Goal: Use online tool/utility: Utilize a website feature to perform a specific function

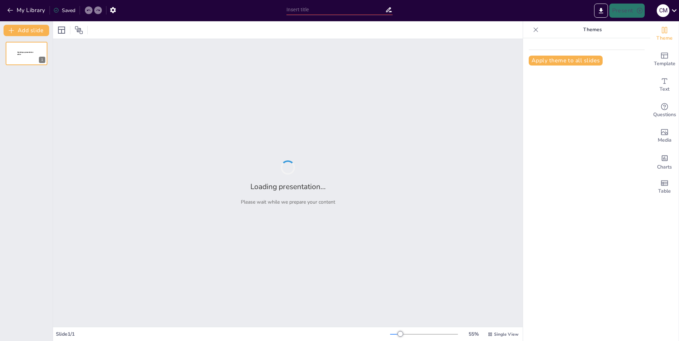
type input "Riqueza Cultural: Explorando las Tradiciones Colombianas"
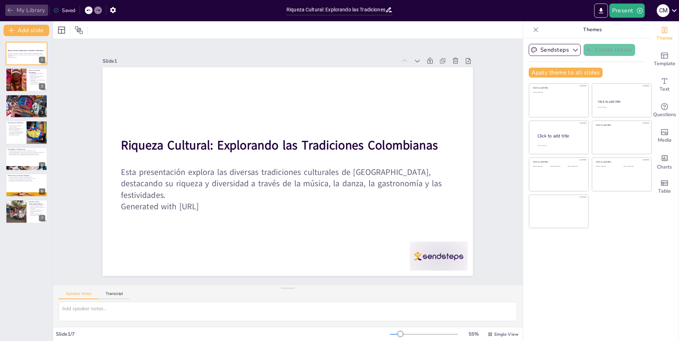
click at [14, 10] on button "My Library" at bounding box center [26, 10] width 43 height 11
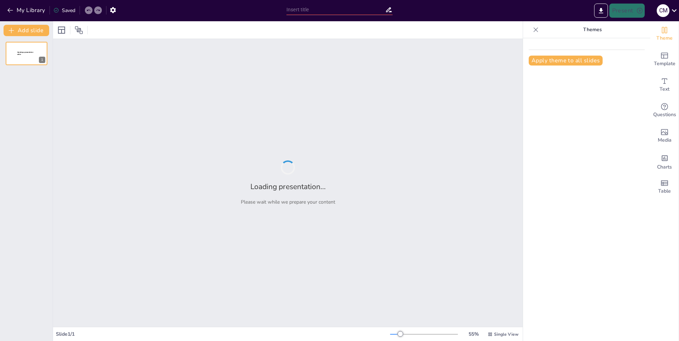
type input "La Gran Muralla China: Historia y Significado"
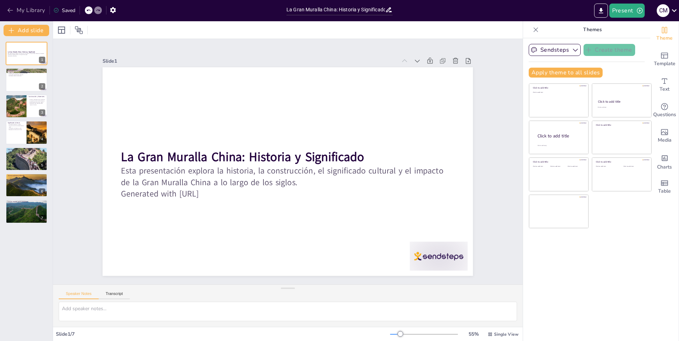
click at [9, 8] on icon "button" at bounding box center [10, 10] width 7 height 7
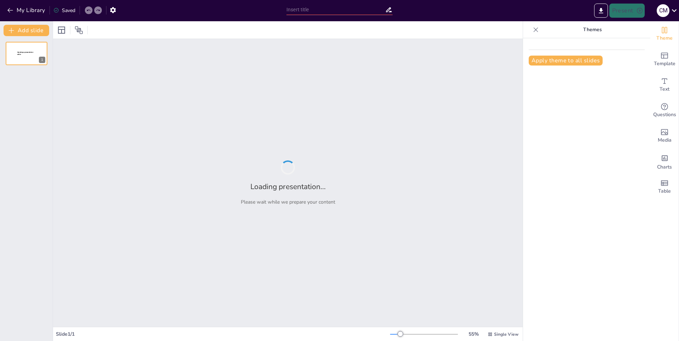
type input "Ecosistemas del Mundo: Diversidad y Conservación"
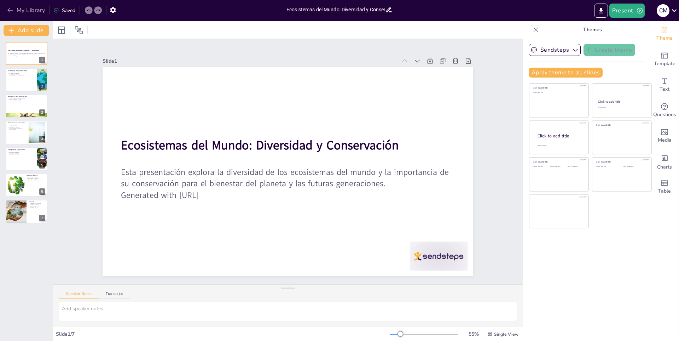
click at [10, 10] on icon "button" at bounding box center [10, 10] width 7 height 7
